Goal: Book appointment/travel/reservation

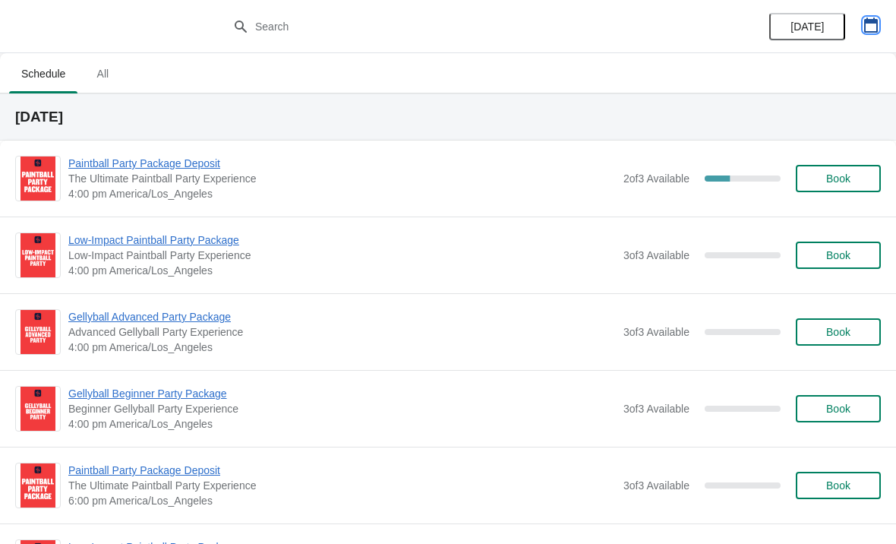
click at [872, 21] on icon "button" at bounding box center [871, 24] width 14 height 15
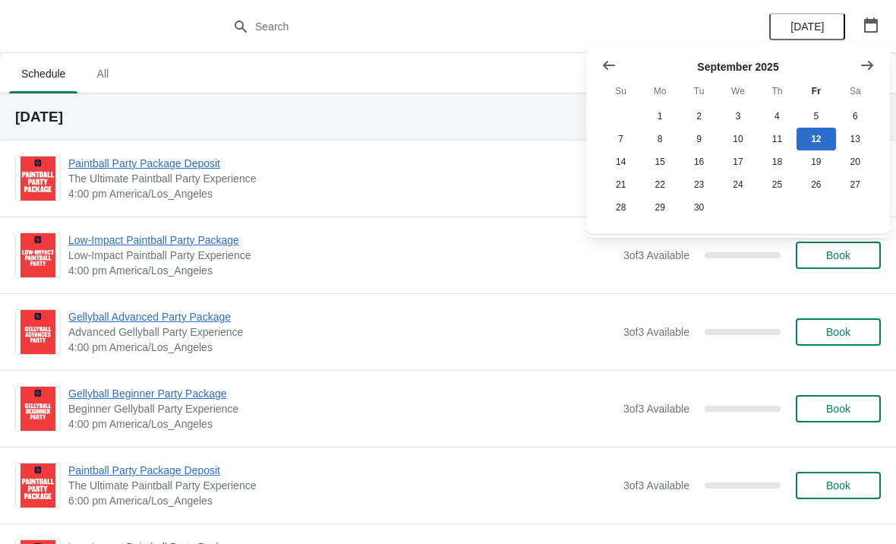
click at [868, 74] on button "Show next month, October 2025" at bounding box center [867, 65] width 27 height 27
click at [854, 163] on button "18" at bounding box center [855, 161] width 39 height 23
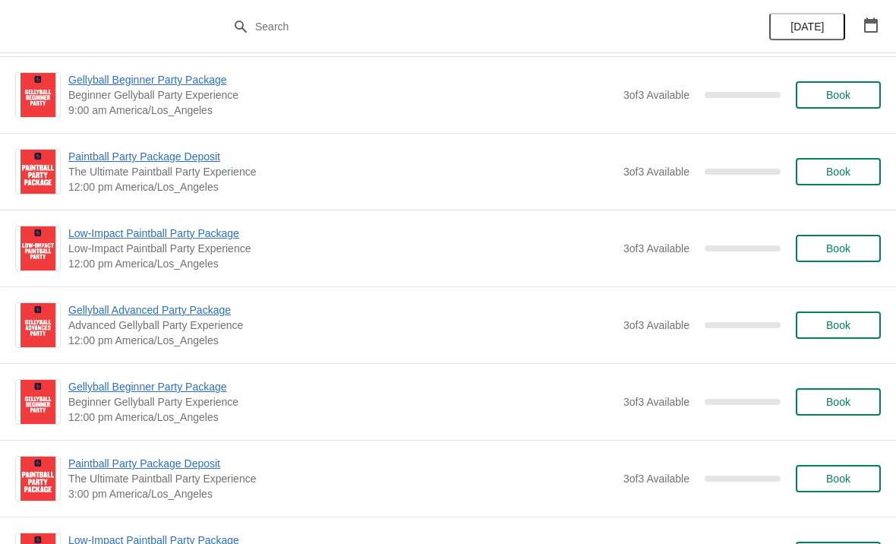
scroll to position [318, 0]
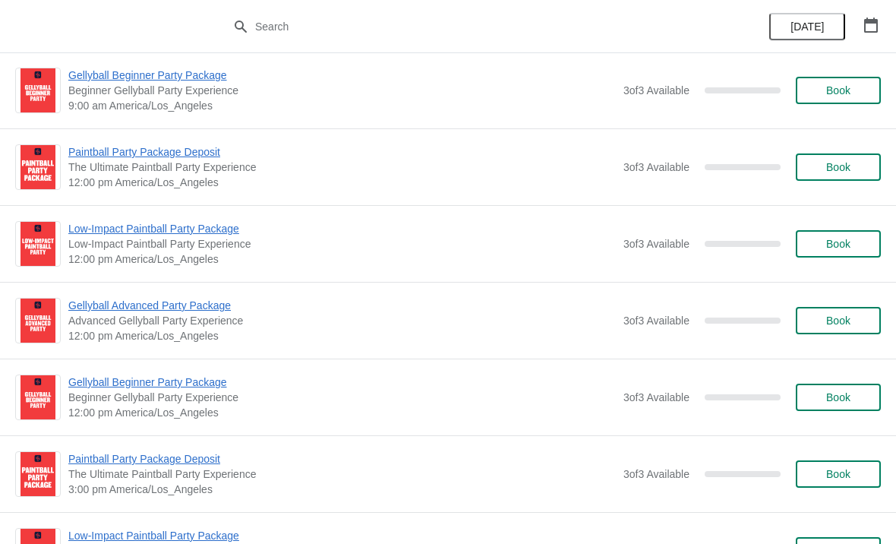
click at [842, 332] on button "Book" at bounding box center [838, 320] width 85 height 27
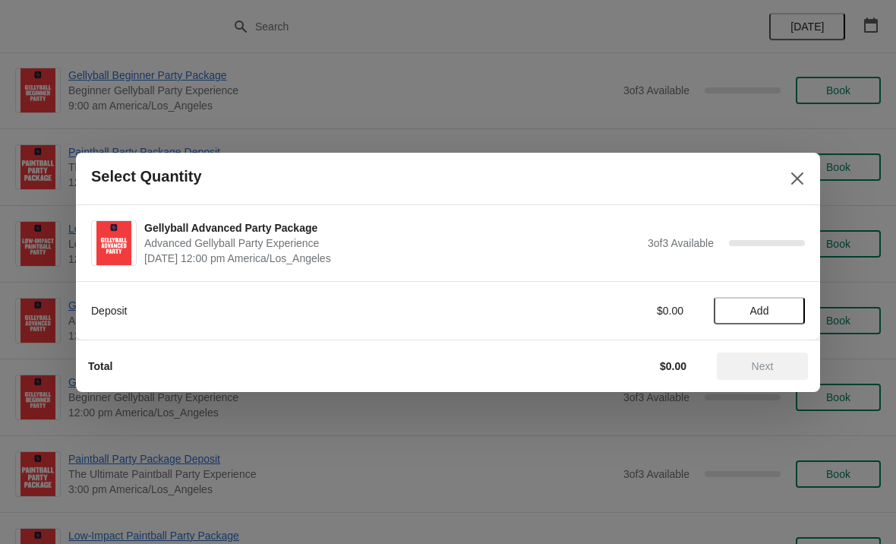
click at [761, 314] on span "Add" at bounding box center [759, 311] width 19 height 12
click at [772, 368] on span "Next" at bounding box center [763, 366] width 22 height 12
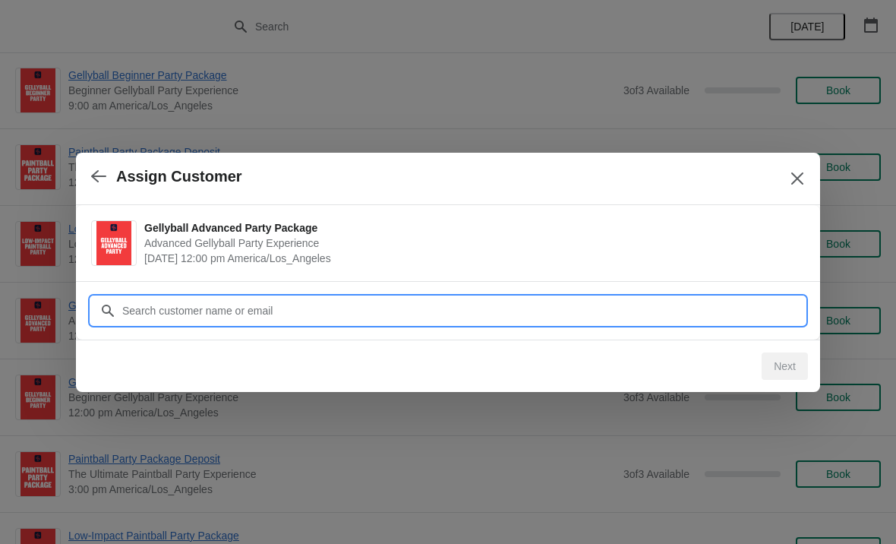
click at [339, 311] on input "Customer" at bounding box center [464, 310] width 684 height 27
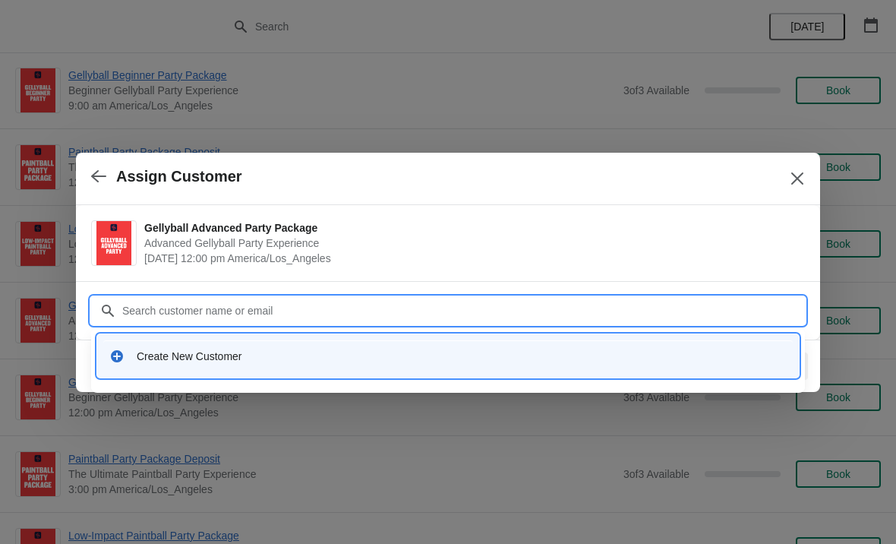
click at [232, 362] on div "Create New Customer" at bounding box center [462, 356] width 650 height 15
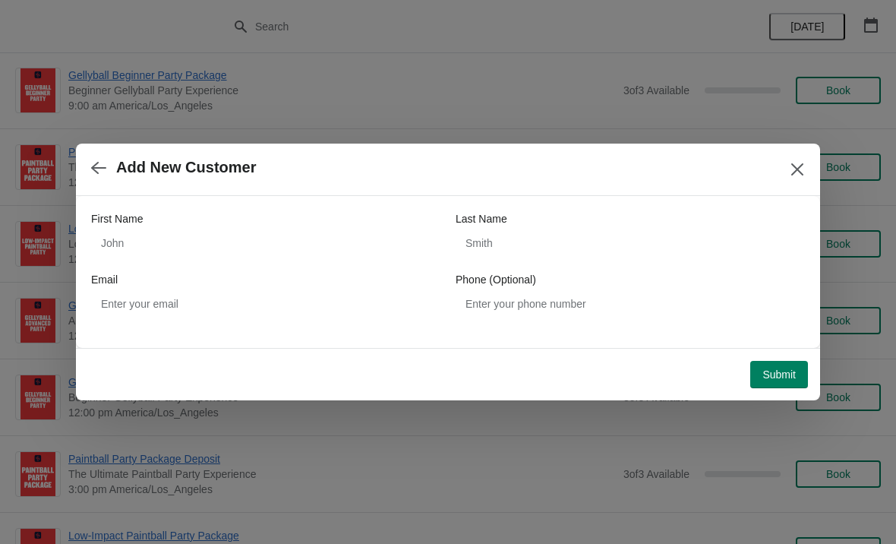
click at [96, 174] on icon "button" at bounding box center [98, 167] width 15 height 15
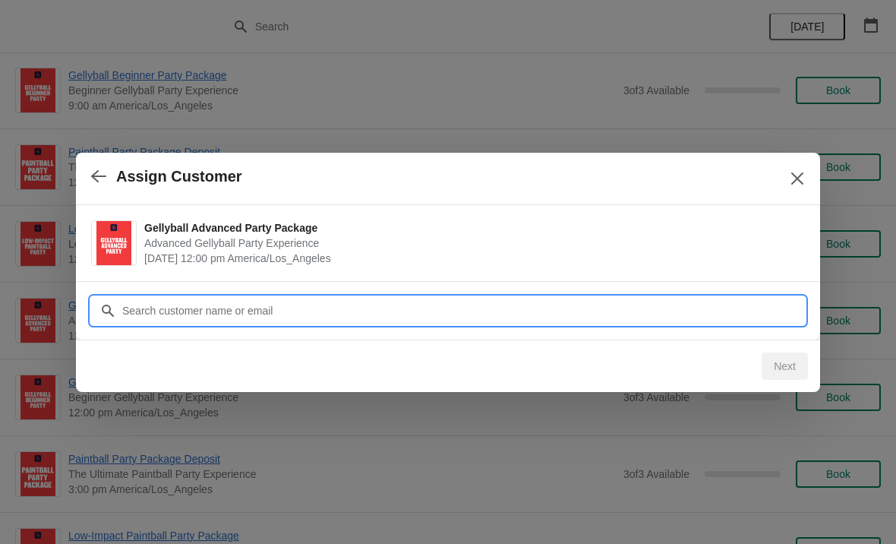
click at [280, 314] on input "Customer" at bounding box center [464, 310] width 684 height 27
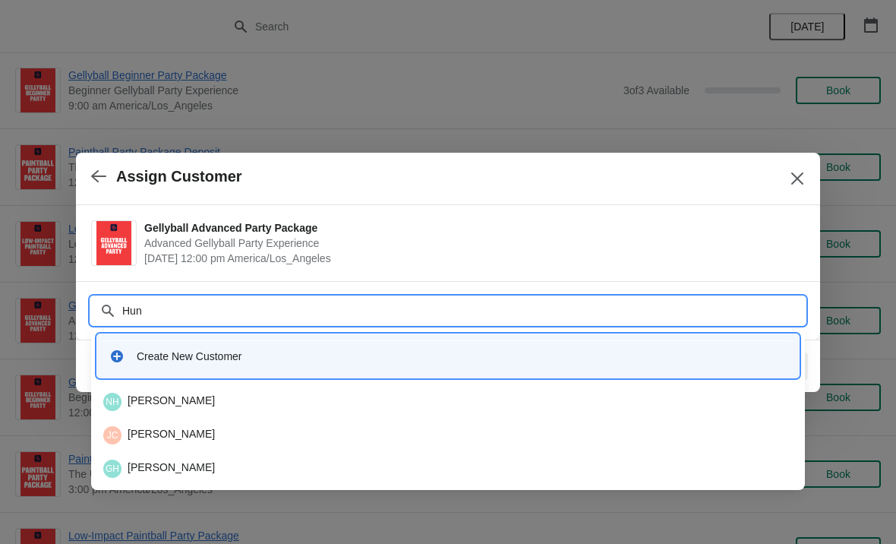
type input "[PERSON_NAME]"
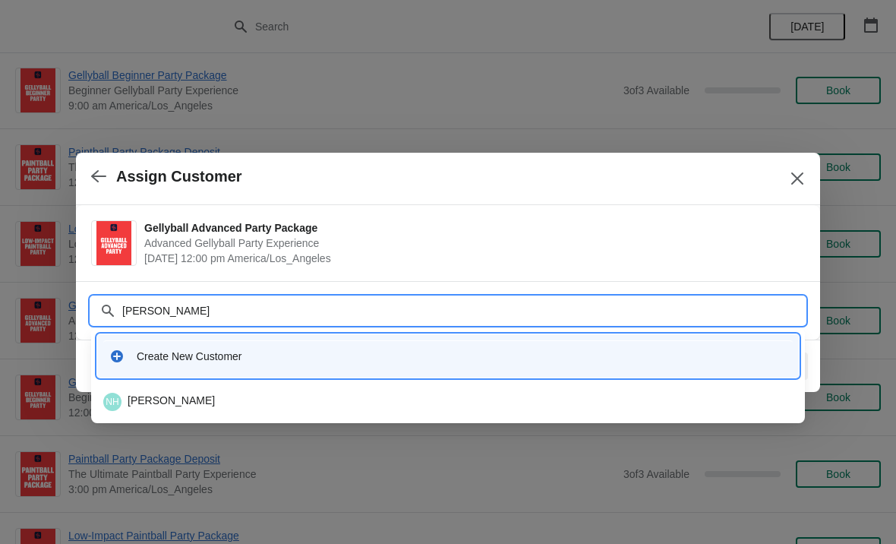
click at [254, 404] on div "NH [PERSON_NAME]" at bounding box center [448, 402] width 690 height 18
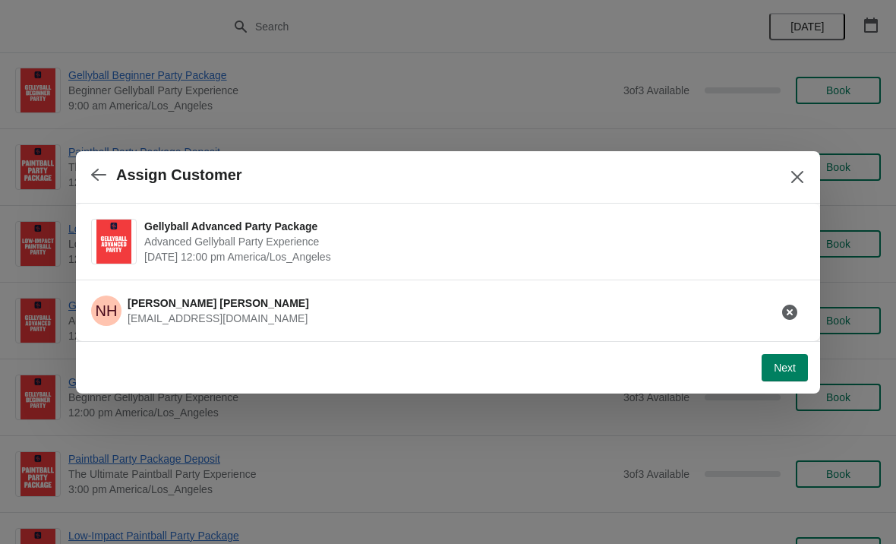
click at [789, 377] on button "Next" at bounding box center [785, 367] width 46 height 27
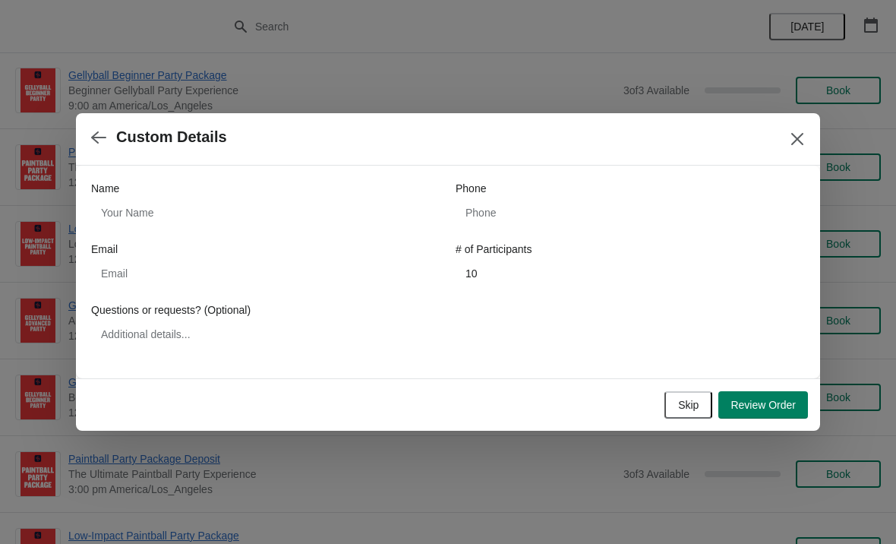
click at [761, 412] on button "Review Order" at bounding box center [763, 404] width 90 height 27
